Goal: Navigation & Orientation: Find specific page/section

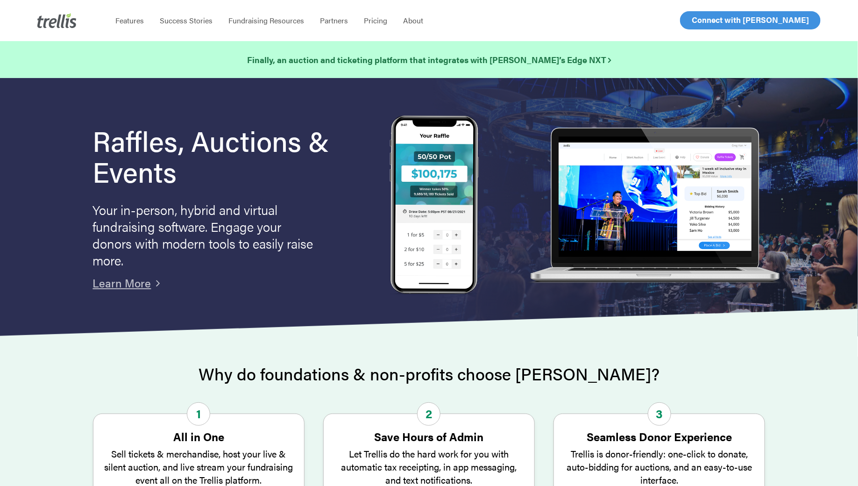
click at [701, 20] on span "Log In" at bounding box center [702, 19] width 22 height 11
